Goal: Task Accomplishment & Management: Use online tool/utility

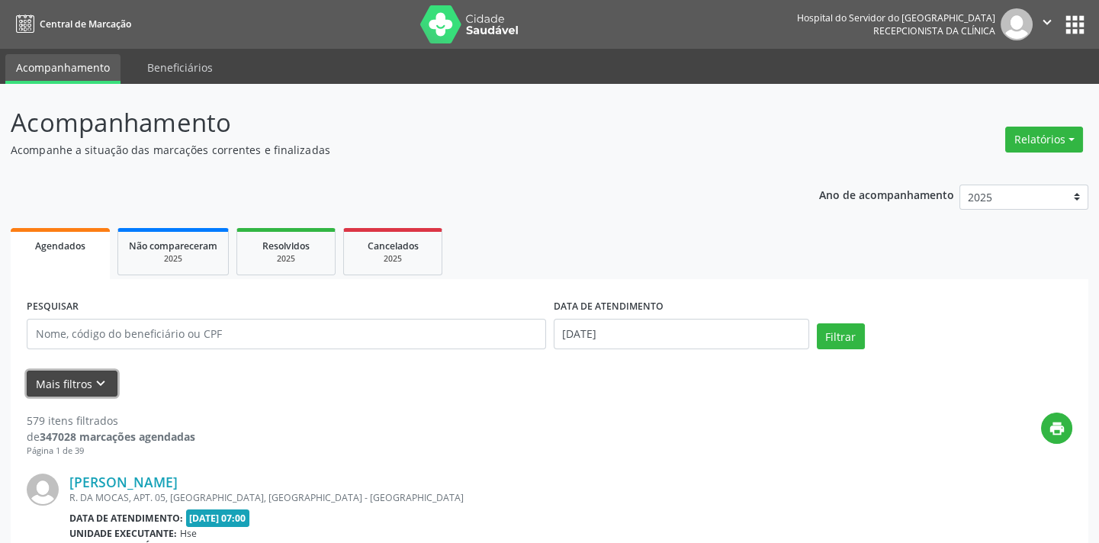
click at [83, 388] on button "Mais filtros keyboard_arrow_down" at bounding box center [72, 384] width 91 height 27
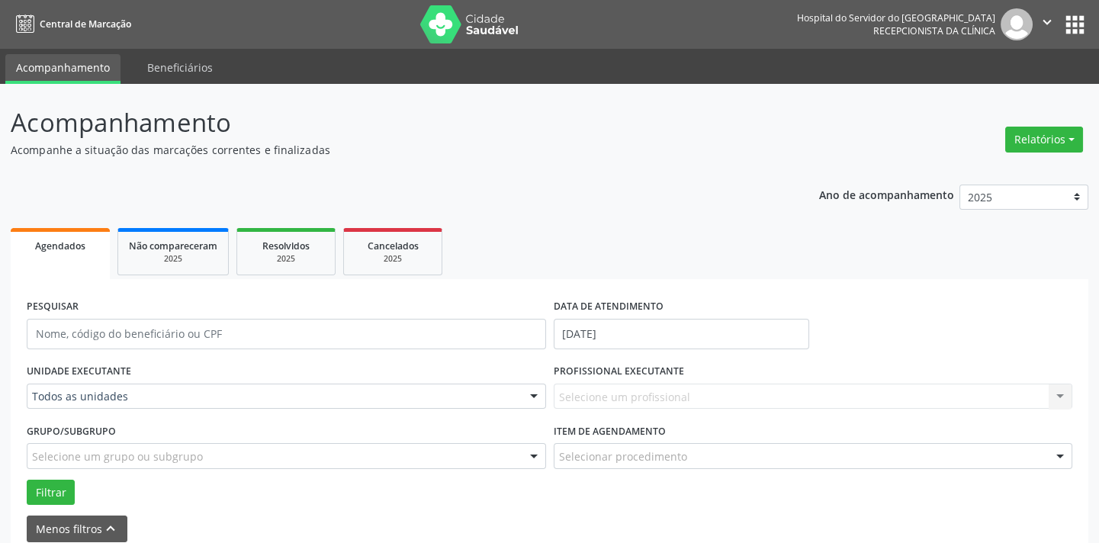
click at [122, 388] on div "Todos as unidades" at bounding box center [287, 397] width 520 height 26
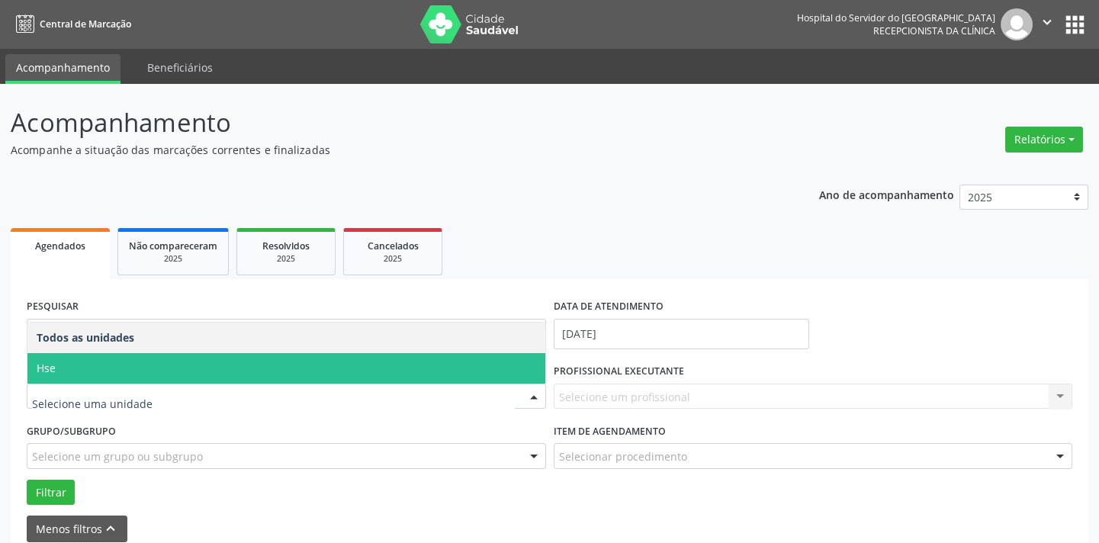
click at [124, 372] on span "Hse" at bounding box center [286, 368] width 518 height 31
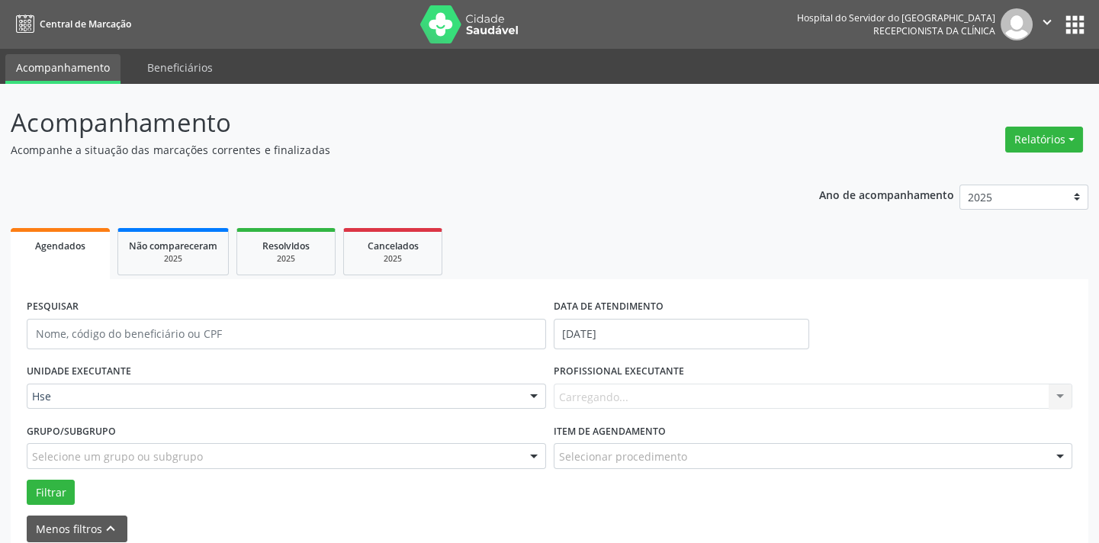
click at [681, 405] on div "Carregando... Nenhum resultado encontrado para: " " Não há nenhuma opção para s…" at bounding box center [814, 397] width 520 height 26
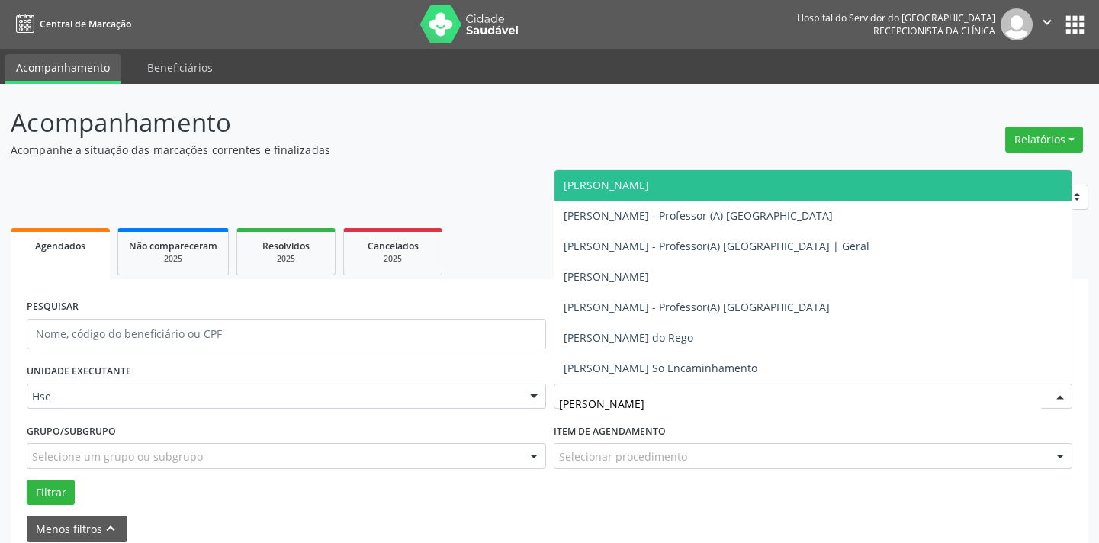
type input "[PERSON_NAME]"
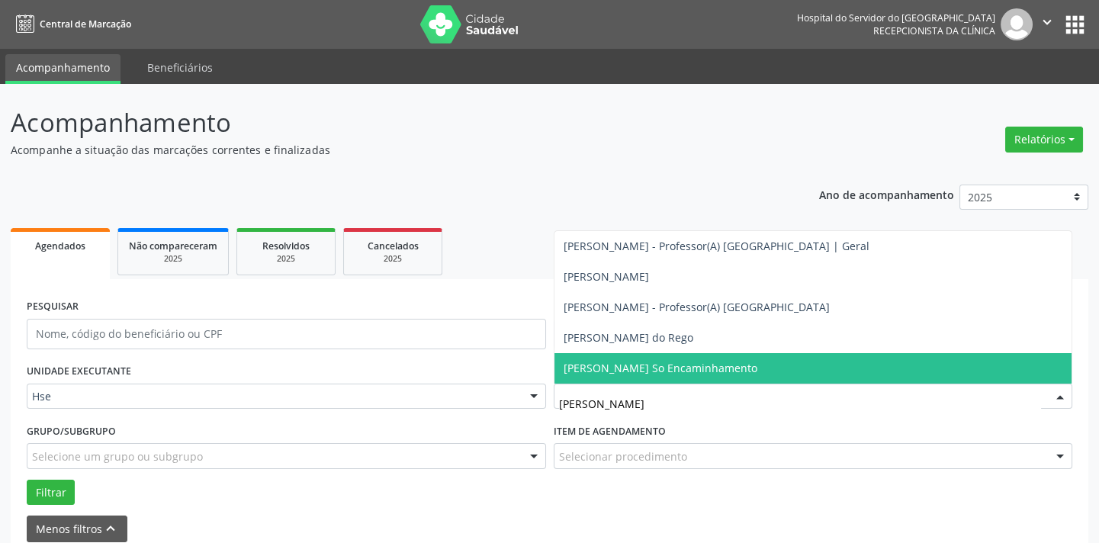
click at [693, 368] on span "[PERSON_NAME] So Encaminhamento" at bounding box center [661, 368] width 194 height 14
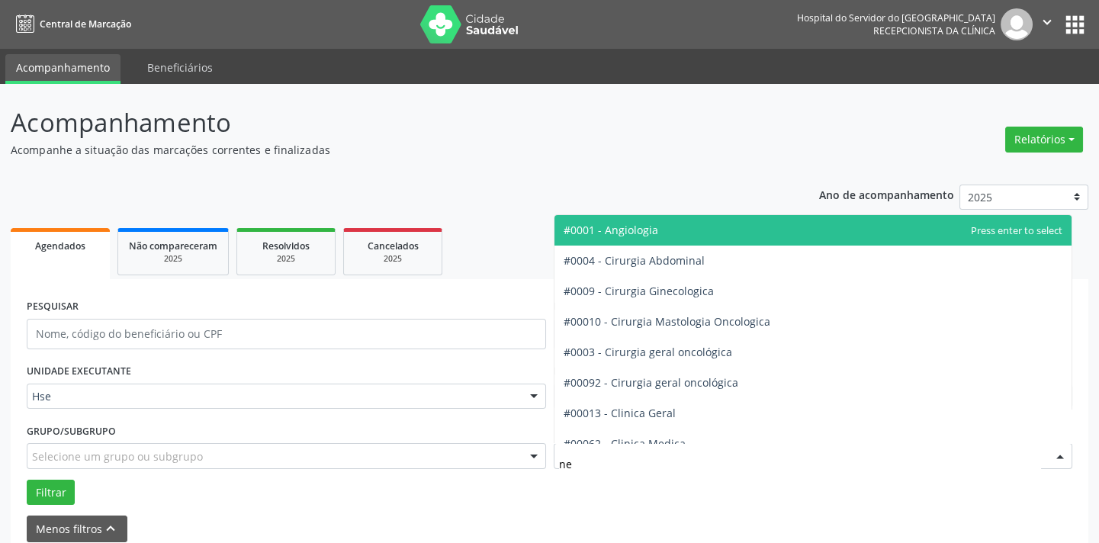
type input "neu"
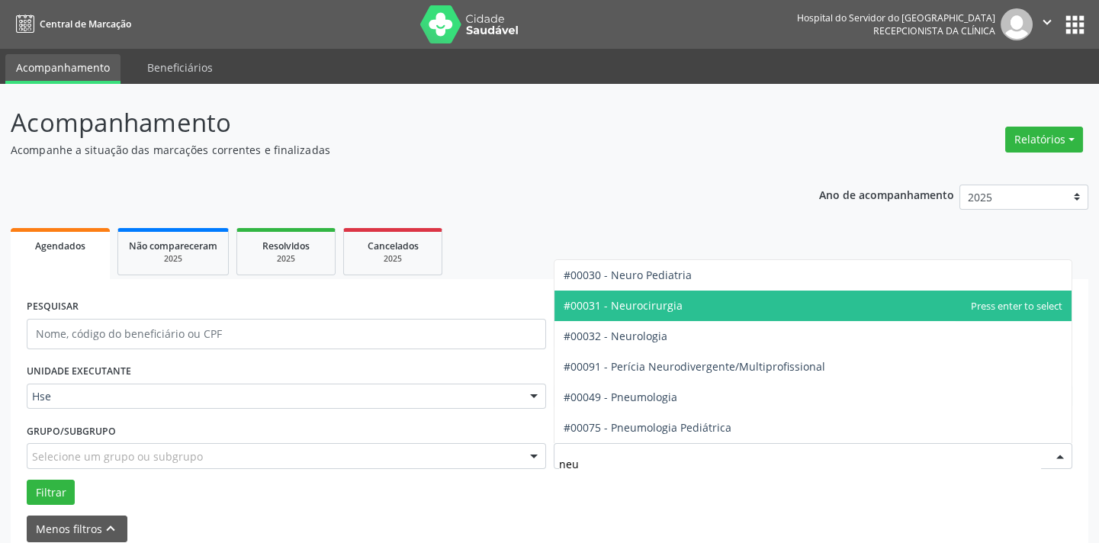
click at [671, 306] on span "#00031 - Neurocirurgia" at bounding box center [623, 305] width 119 height 14
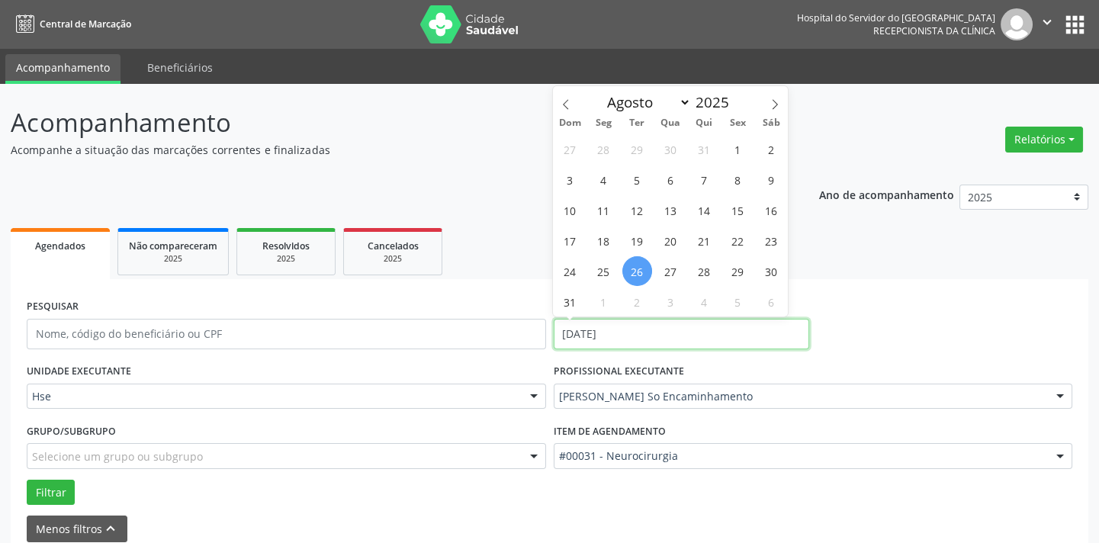
click at [569, 333] on input "[DATE]" at bounding box center [682, 334] width 256 height 31
click at [612, 274] on span "25" at bounding box center [604, 271] width 30 height 30
type input "[DATE]"
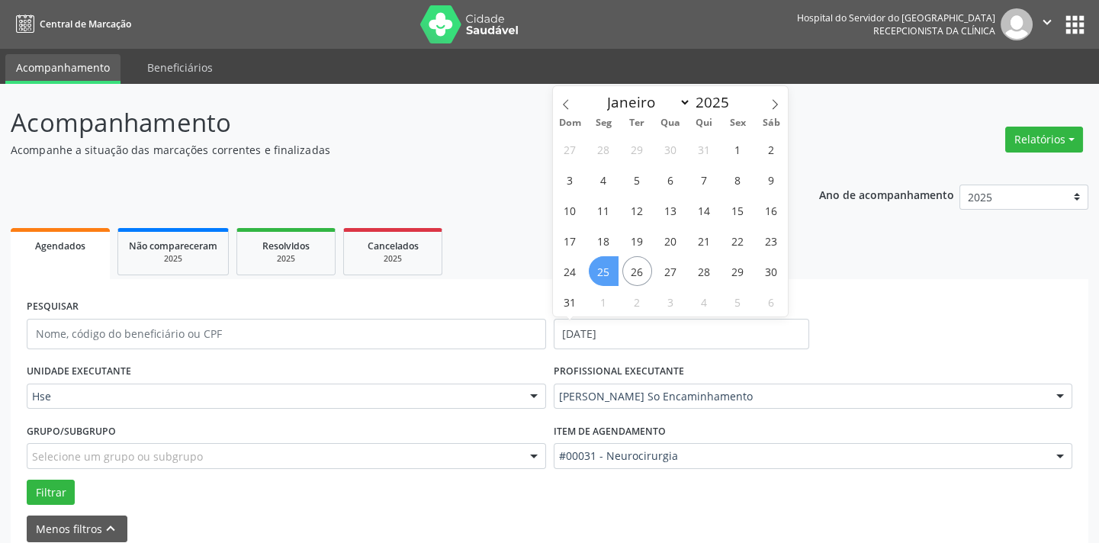
click at [612, 274] on span "25" at bounding box center [604, 271] width 30 height 30
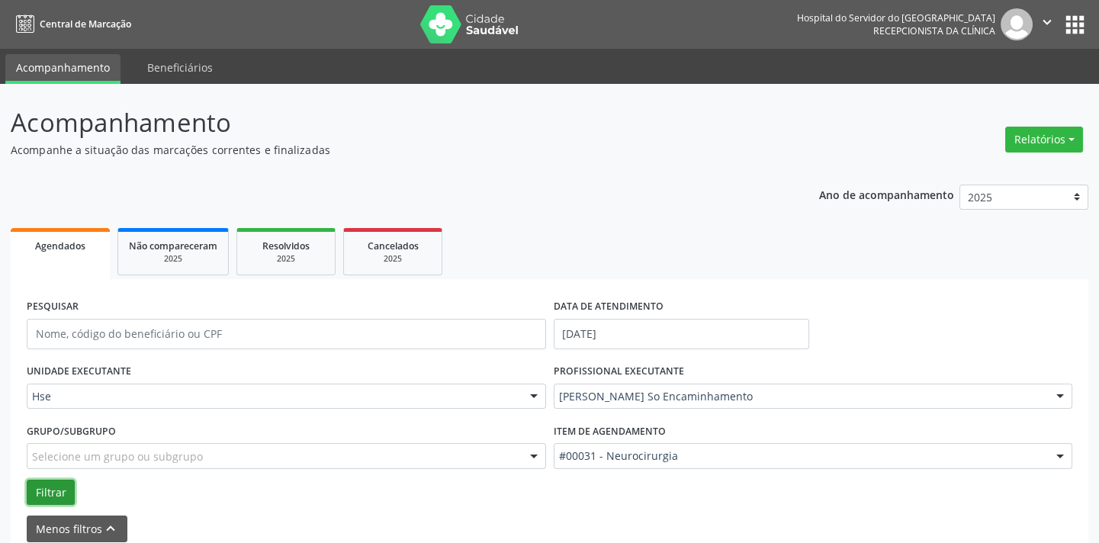
click at [41, 484] on button "Filtrar" at bounding box center [51, 493] width 48 height 26
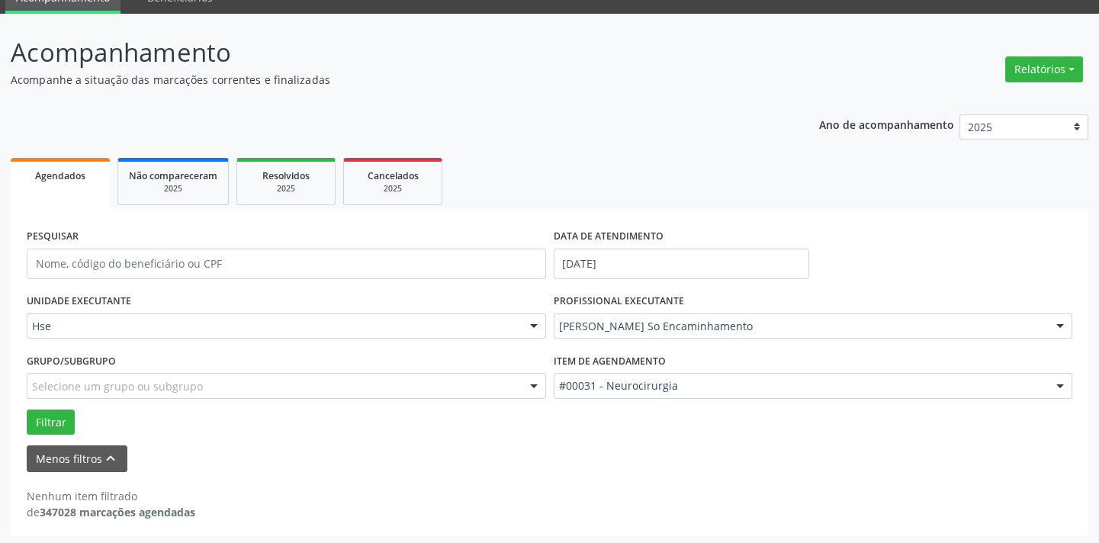
scroll to position [72, 0]
